Goal: Task Accomplishment & Management: Use online tool/utility

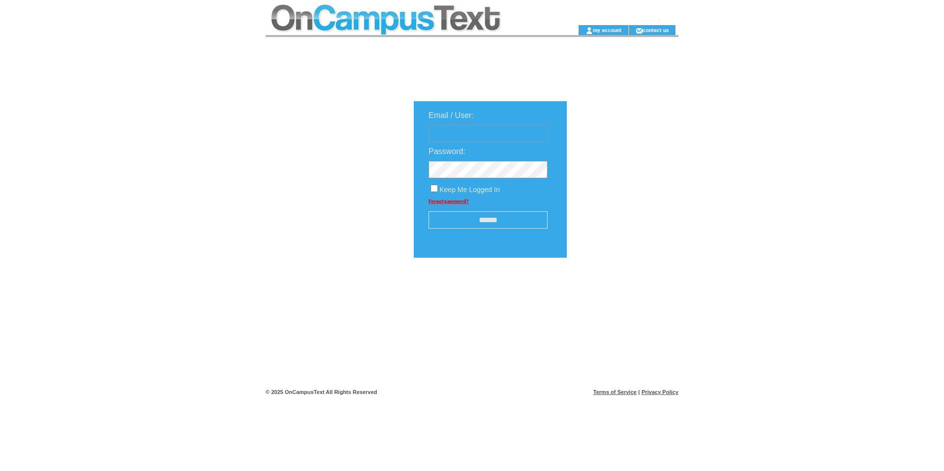
type input "**********"
click at [469, 224] on input "******" at bounding box center [487, 219] width 119 height 17
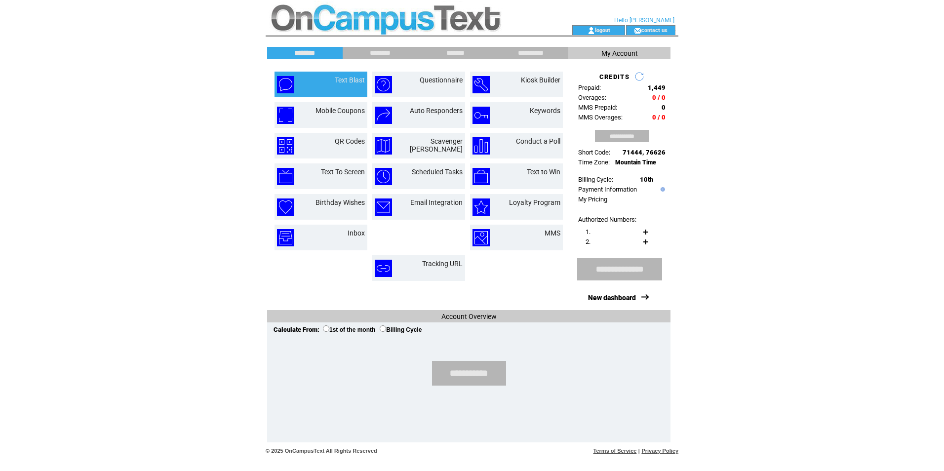
click at [338, 85] on td "Text Blast" at bounding box center [337, 84] width 53 height 17
